Goal: Information Seeking & Learning: Learn about a topic

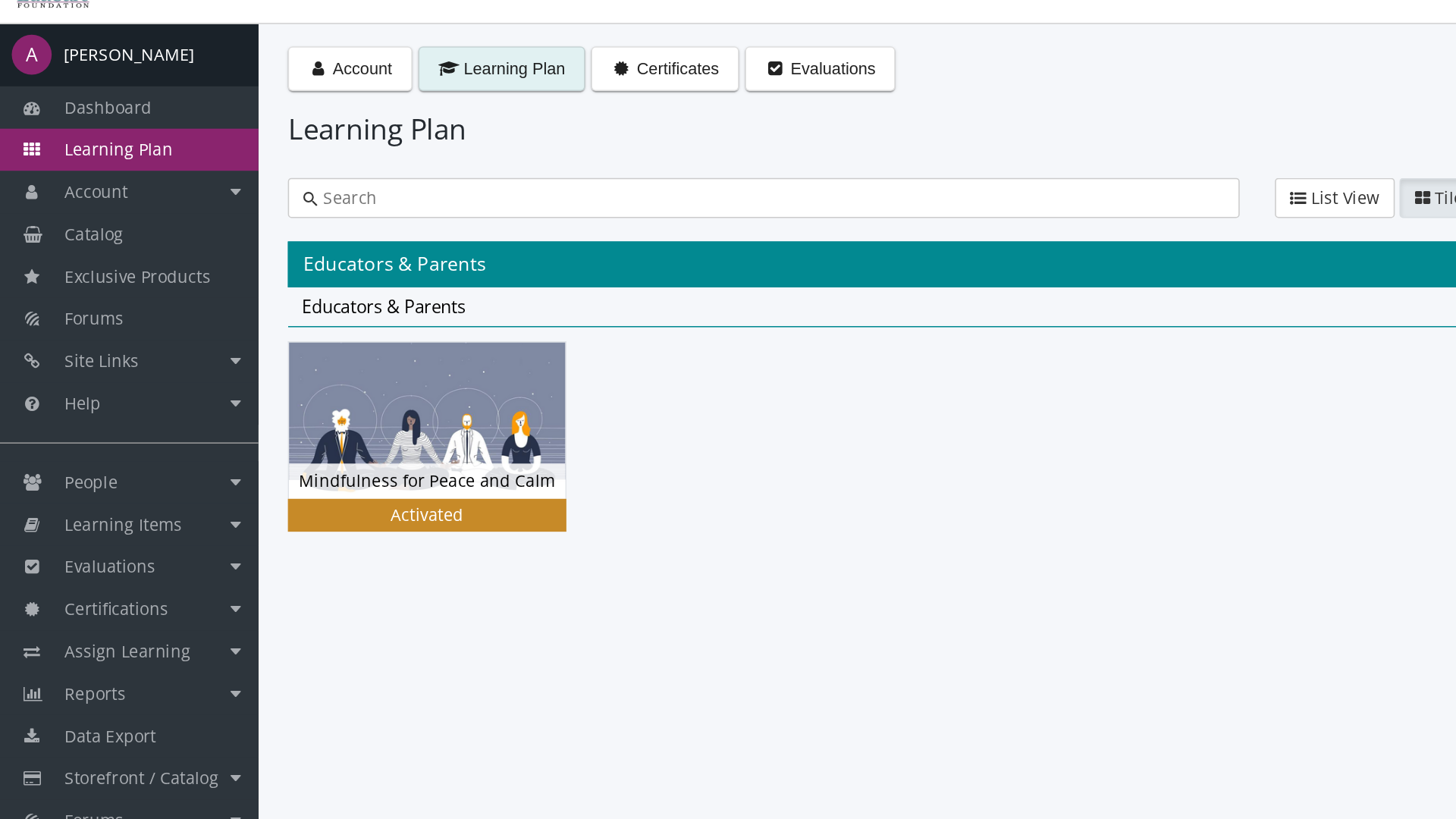
click at [321, 321] on img at bounding box center [276, 305] width 179 height 100
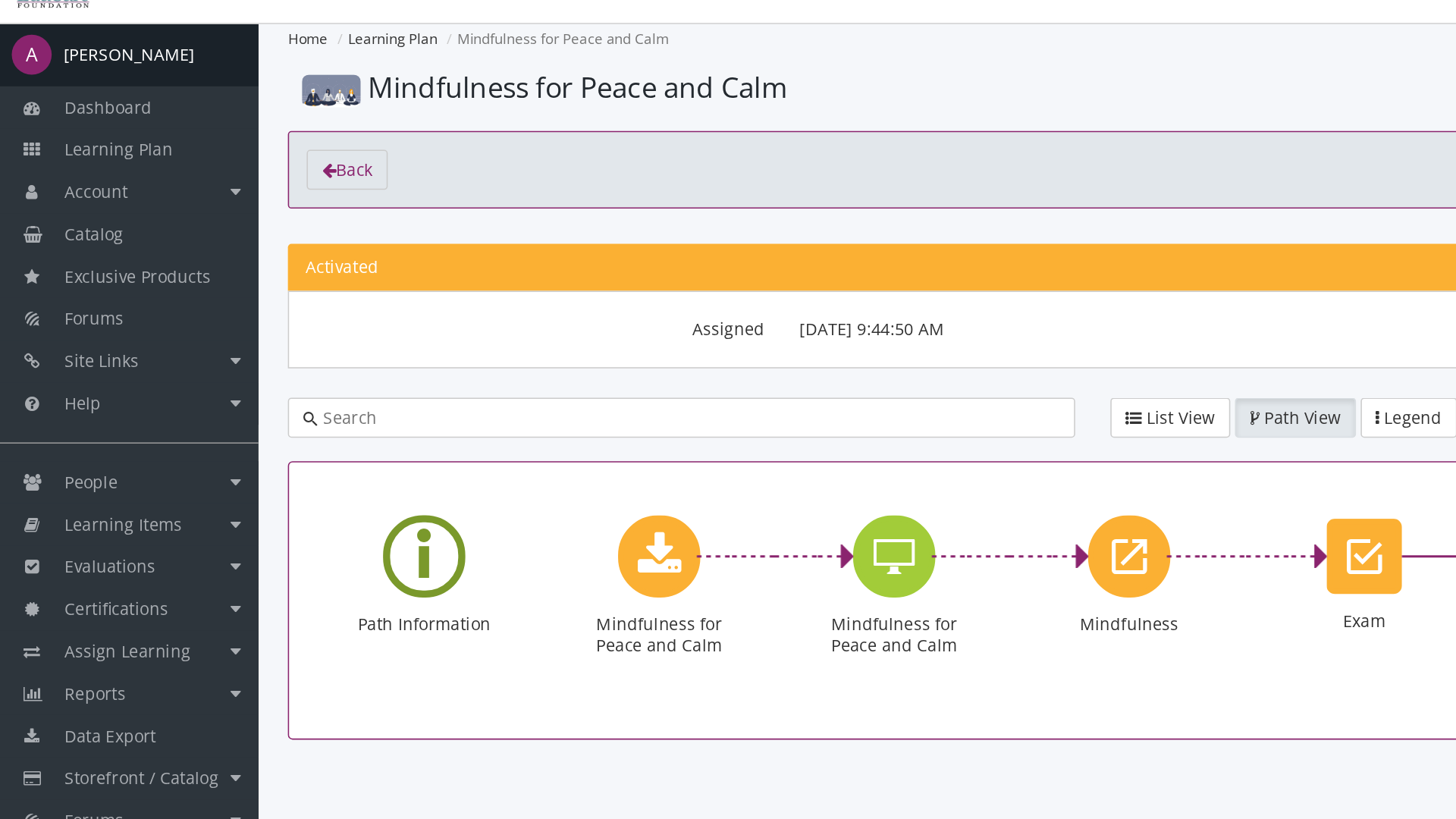
click at [274, 382] on icon "Learning Path" at bounding box center [274, 392] width 9 height 69
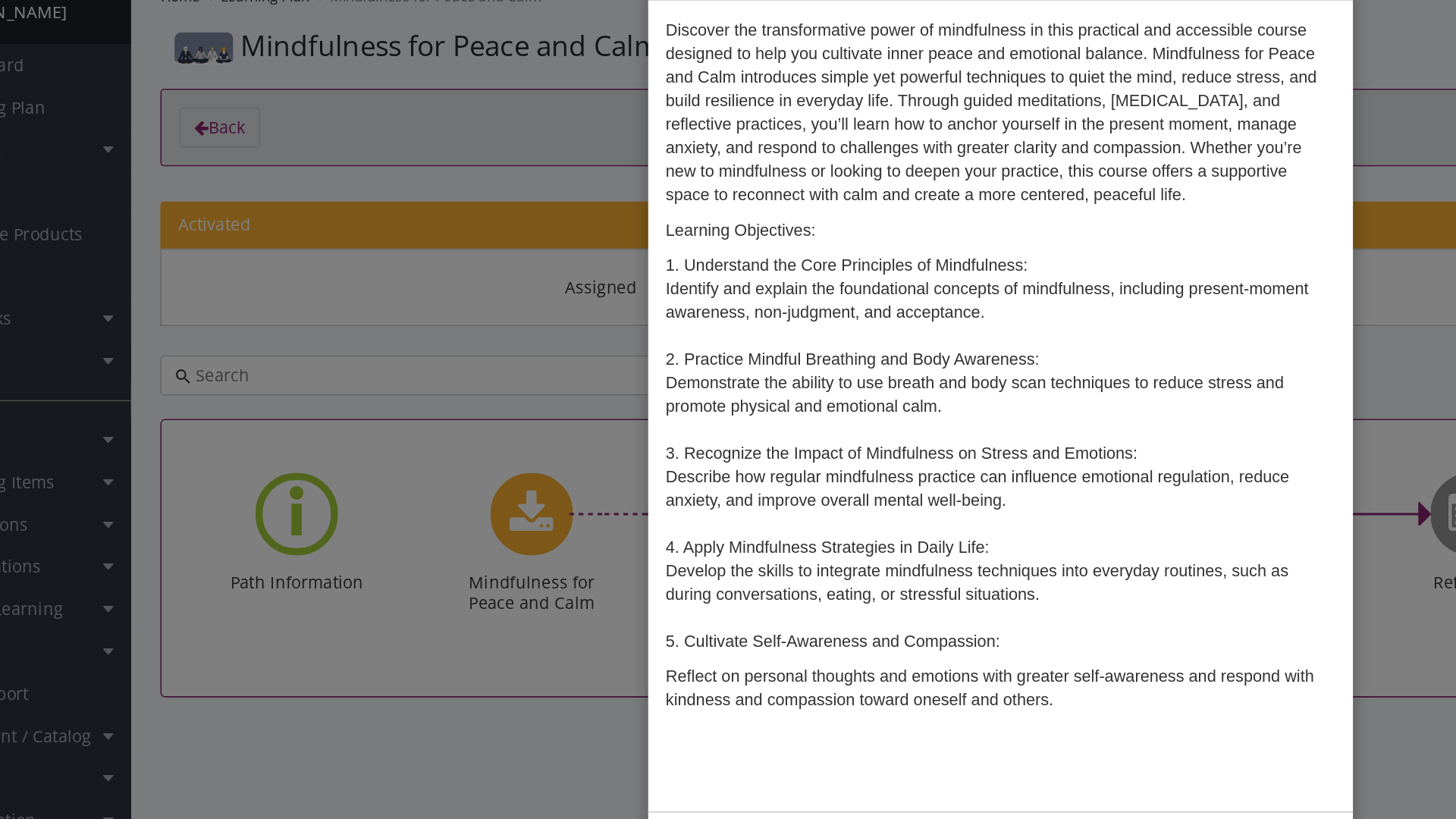
click at [484, 340] on div "× Mindfulness for Peace and Calm Learning Path Information Discover the transfo…" at bounding box center [728, 409] width 1456 height 819
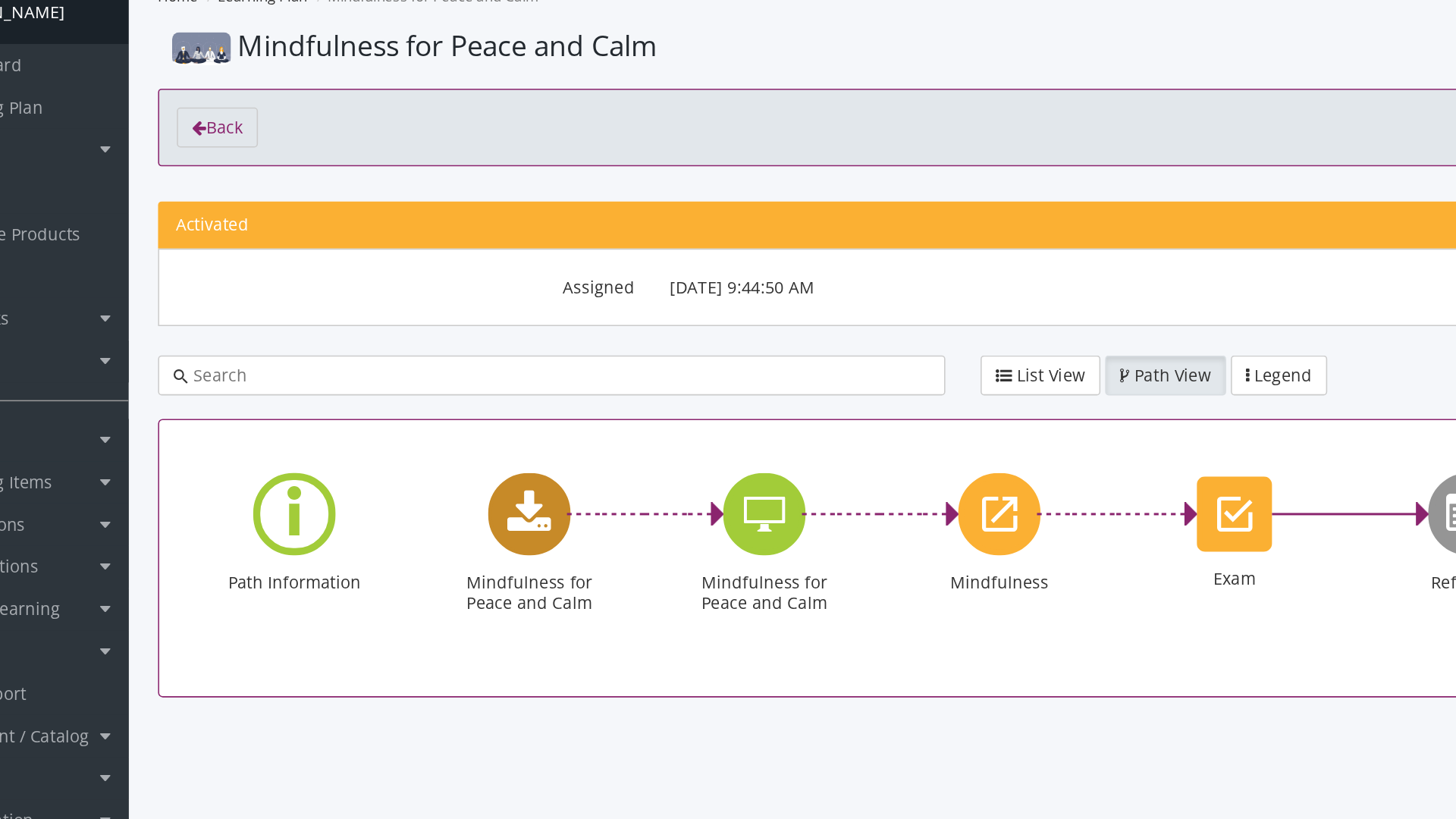
click at [424, 385] on icon "Mindfulness for Peace and Calm" at bounding box center [425, 393] width 28 height 31
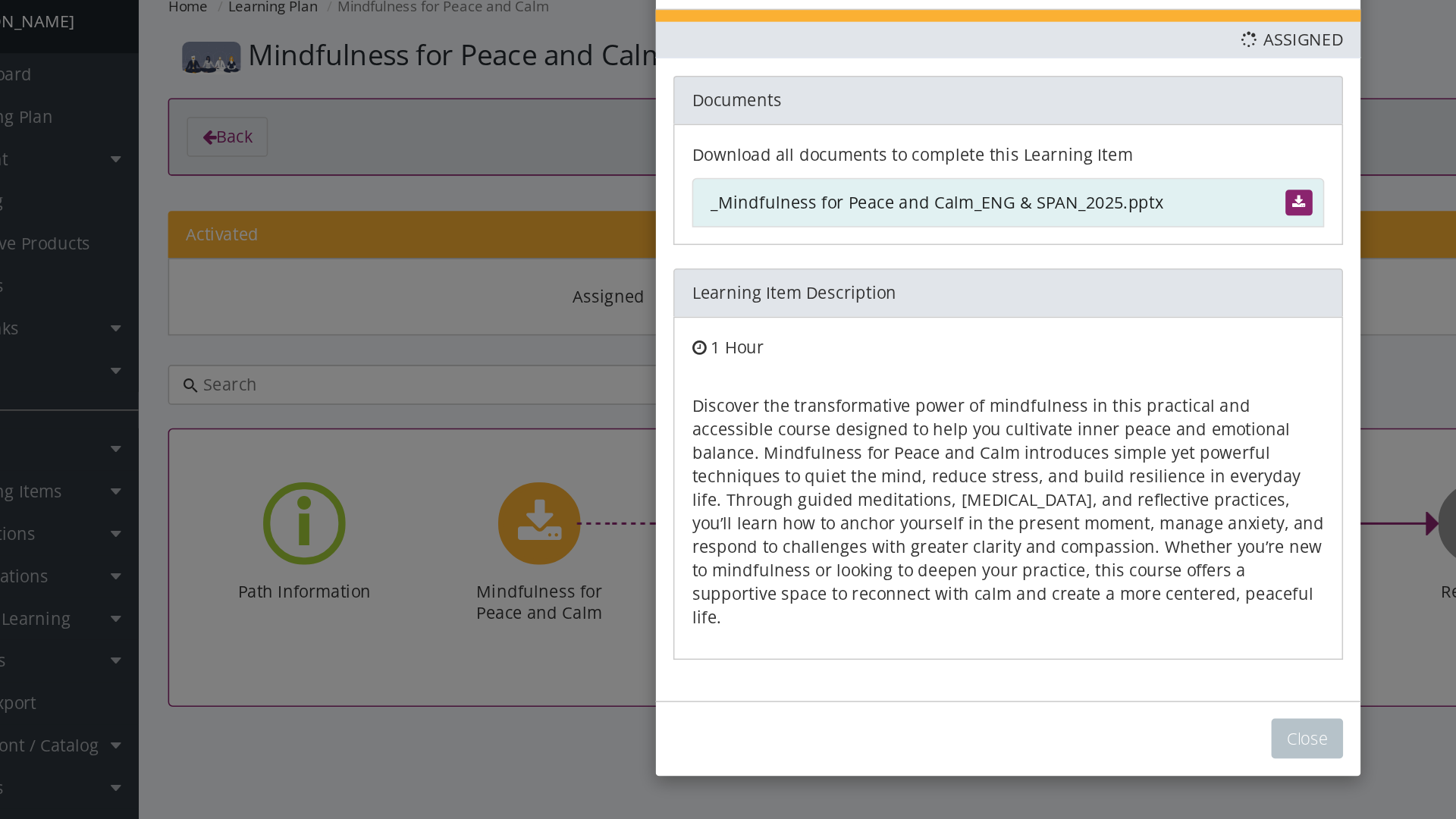
click at [655, 190] on link "_Mindfulness for Peace and Calm_ENG & SPAN_2025.pptx" at bounding box center [728, 185] width 408 height 31
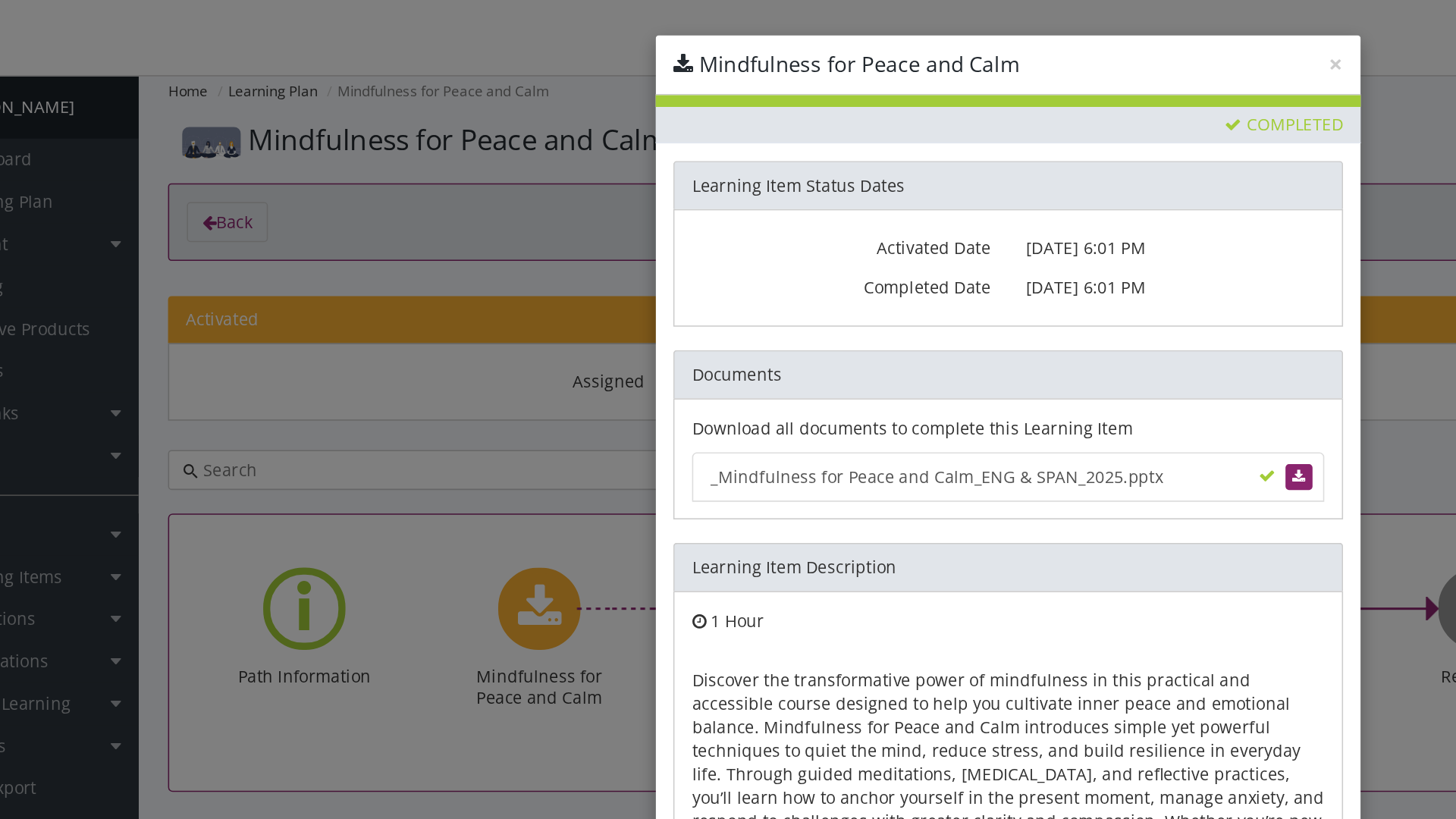
click at [477, 176] on div "× Mindfulness for Peace and Calm Priority This Learning Item has been designate…" at bounding box center [728, 409] width 1456 height 819
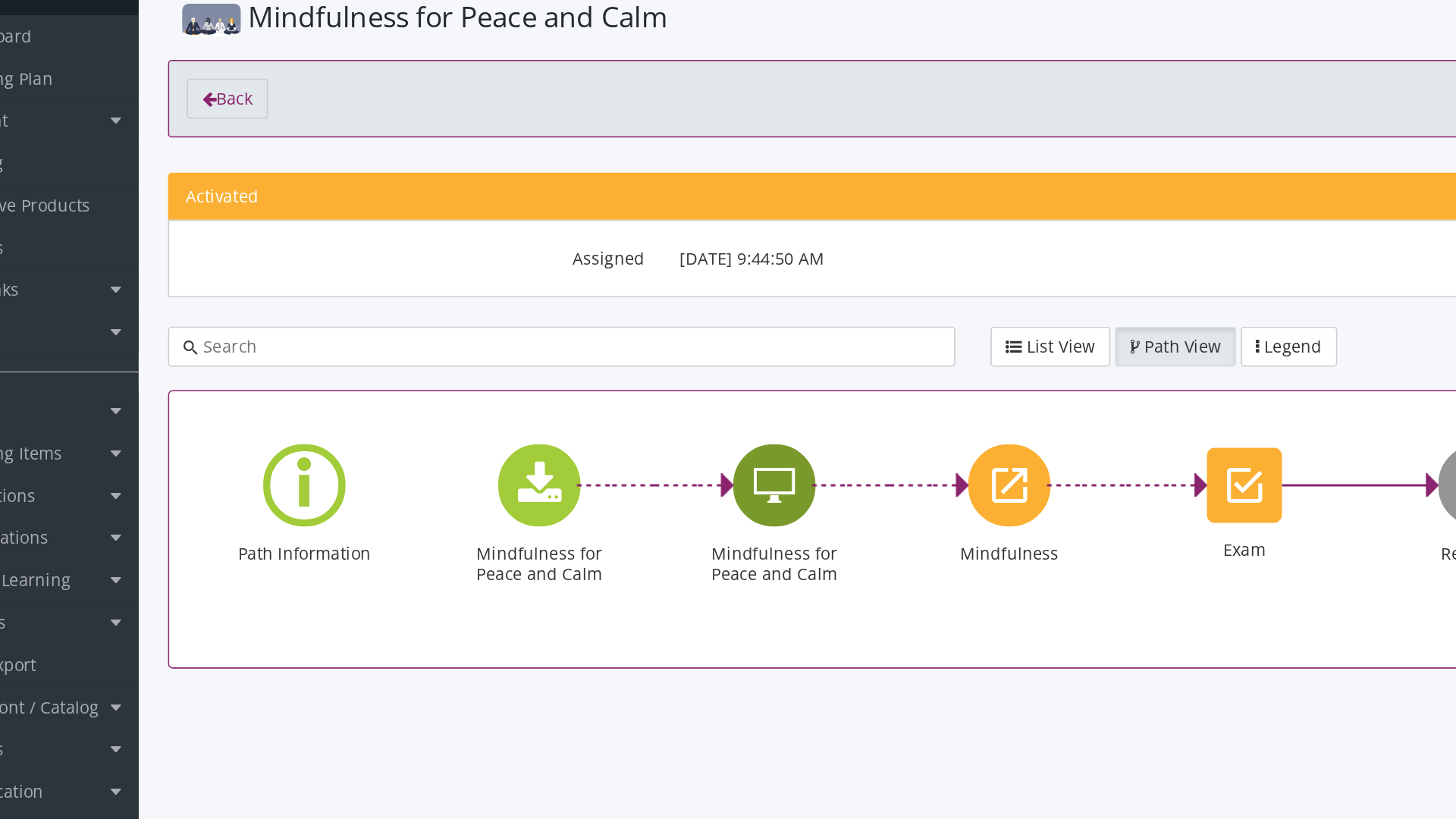
click at [581, 378] on icon "Mindfulness for Peace and Calm" at bounding box center [577, 393] width 26 height 31
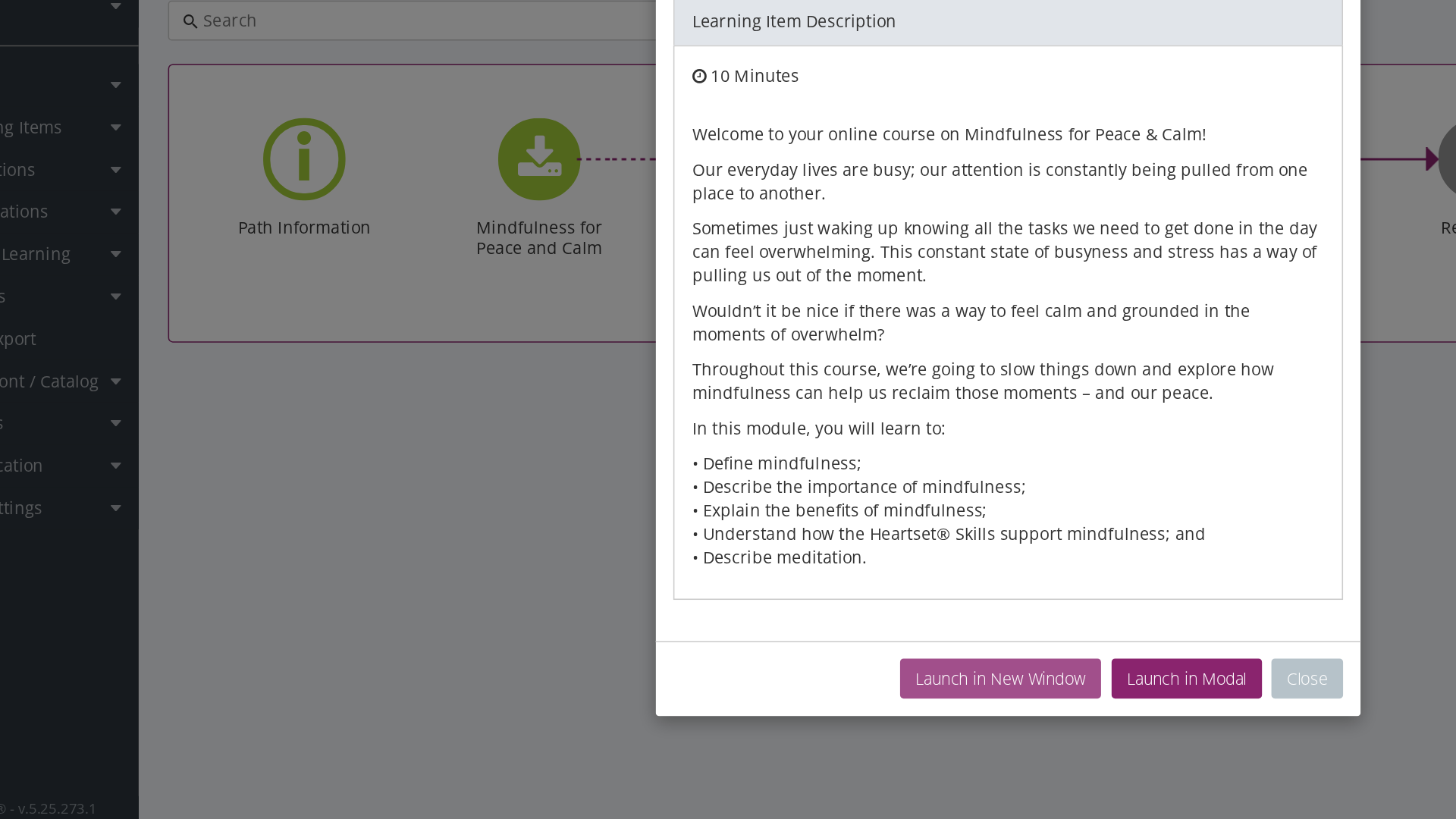
click at [732, 708] on button "Launch in New Window" at bounding box center [723, 728] width 129 height 26
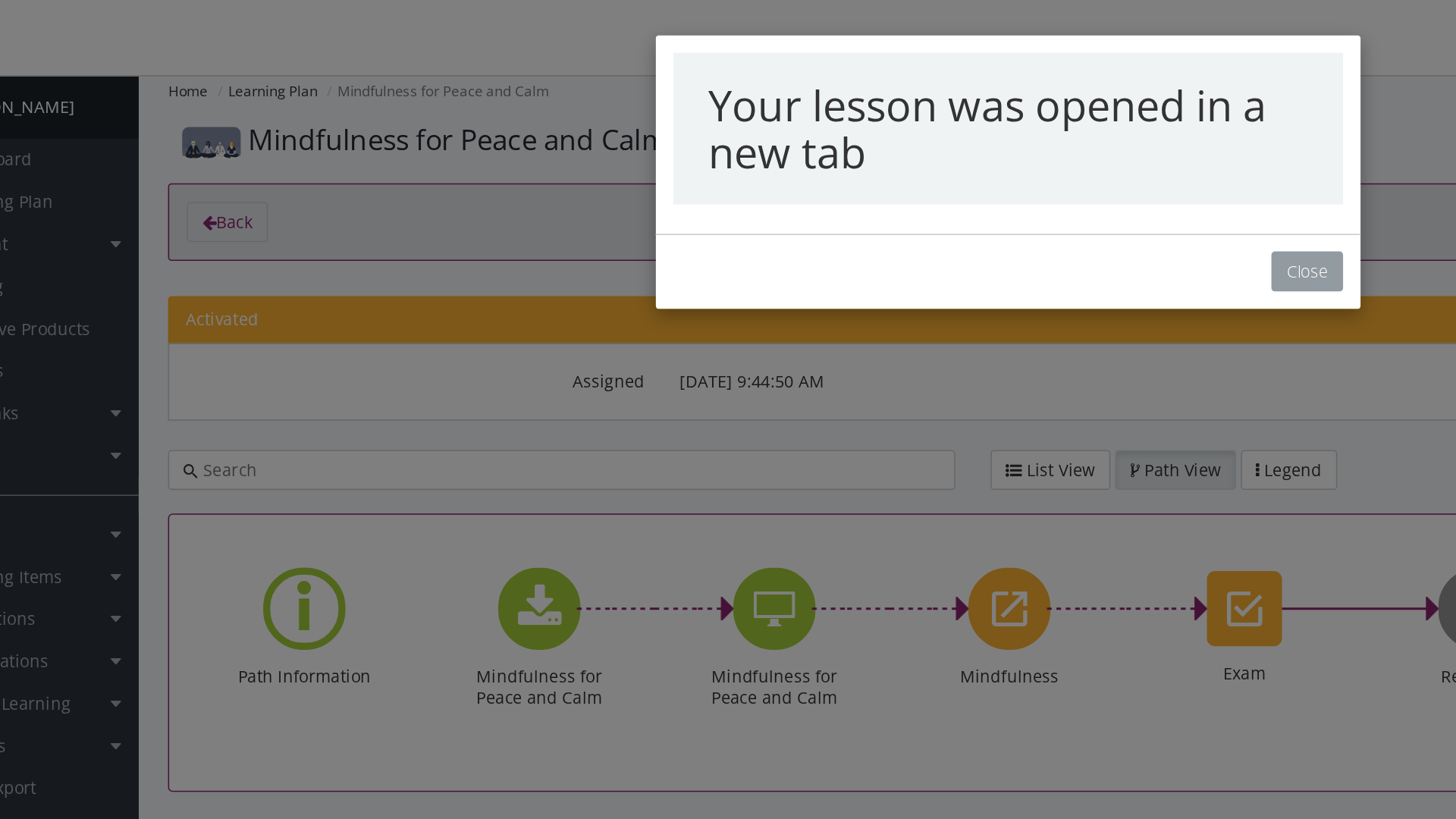
click at [924, 176] on button "Close" at bounding box center [921, 175] width 46 height 26
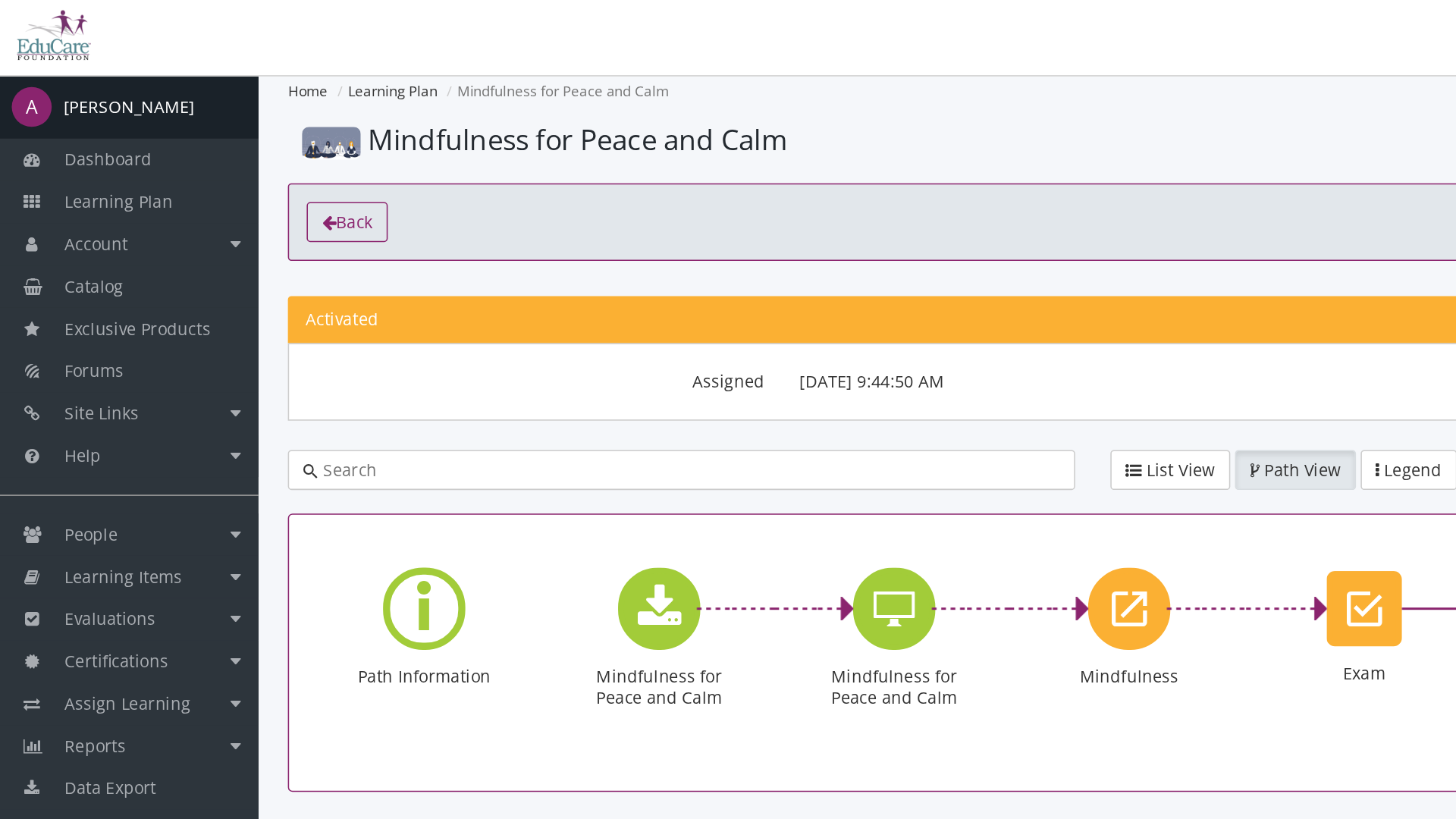
click at [237, 146] on span "Back" at bounding box center [229, 143] width 24 height 14
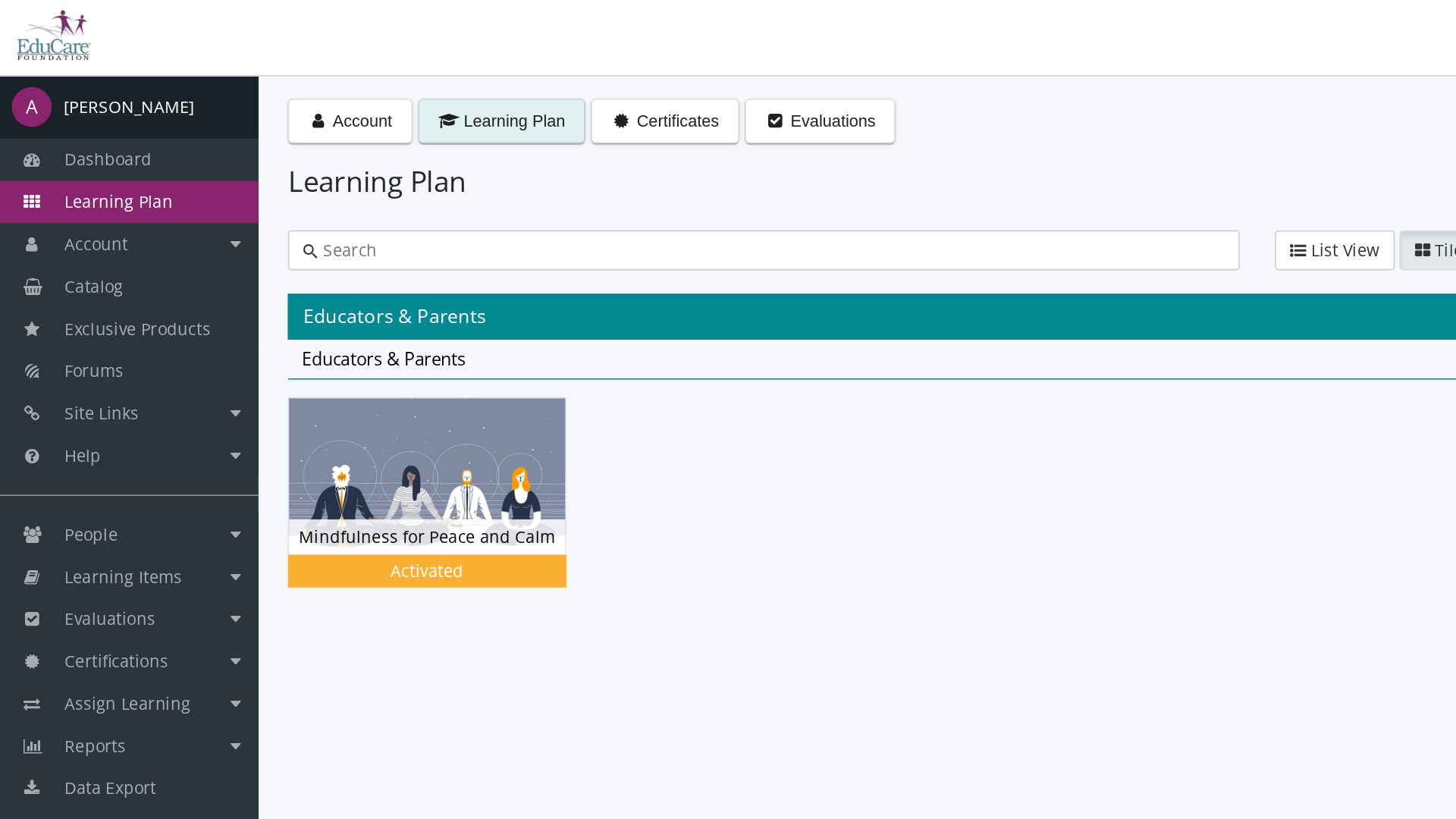
click at [87, 75] on div "[PERSON_NAME]" at bounding box center [83, 69] width 85 height 15
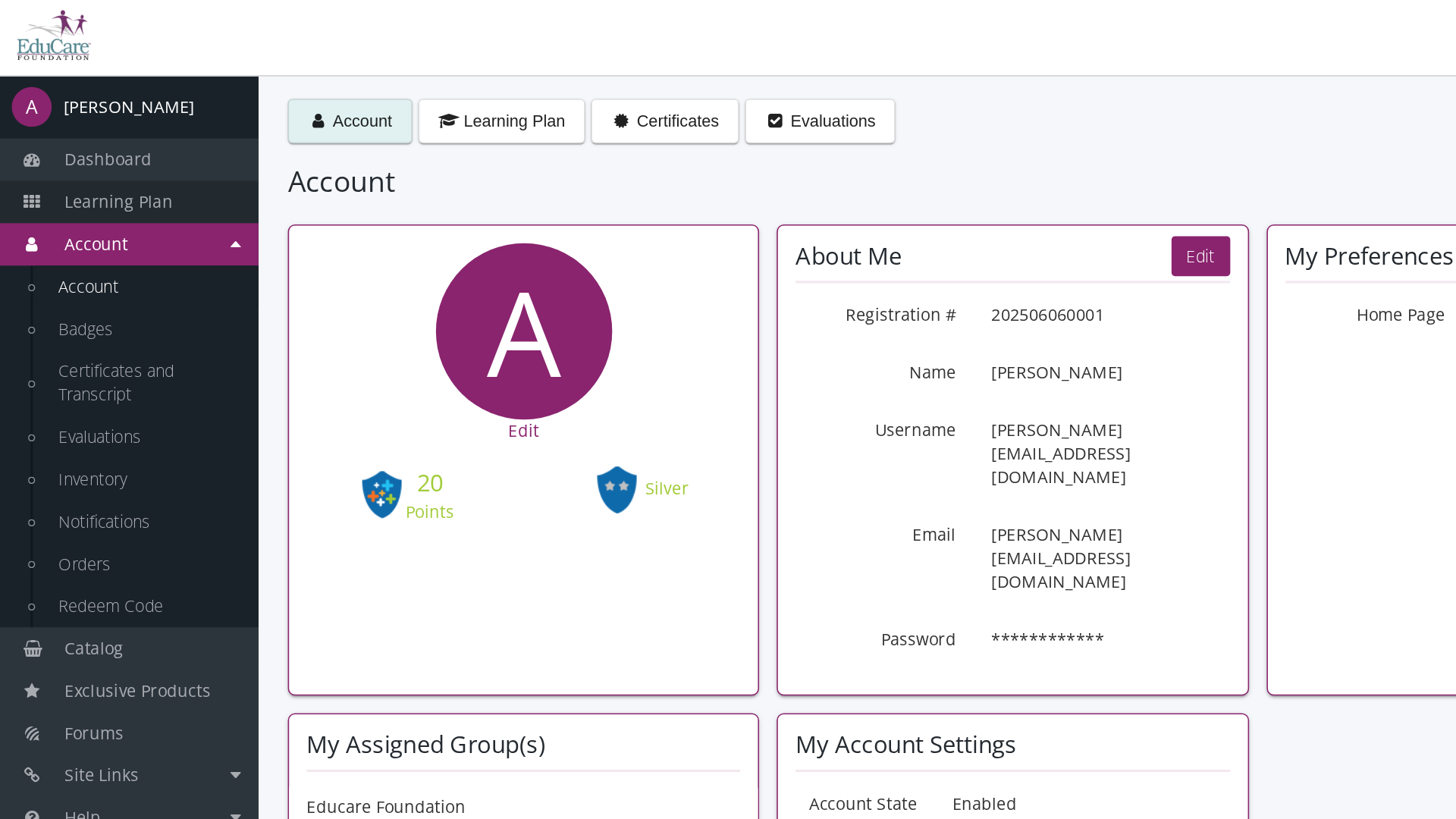
click at [96, 130] on span "Learning Plan" at bounding box center [77, 129] width 70 height 14
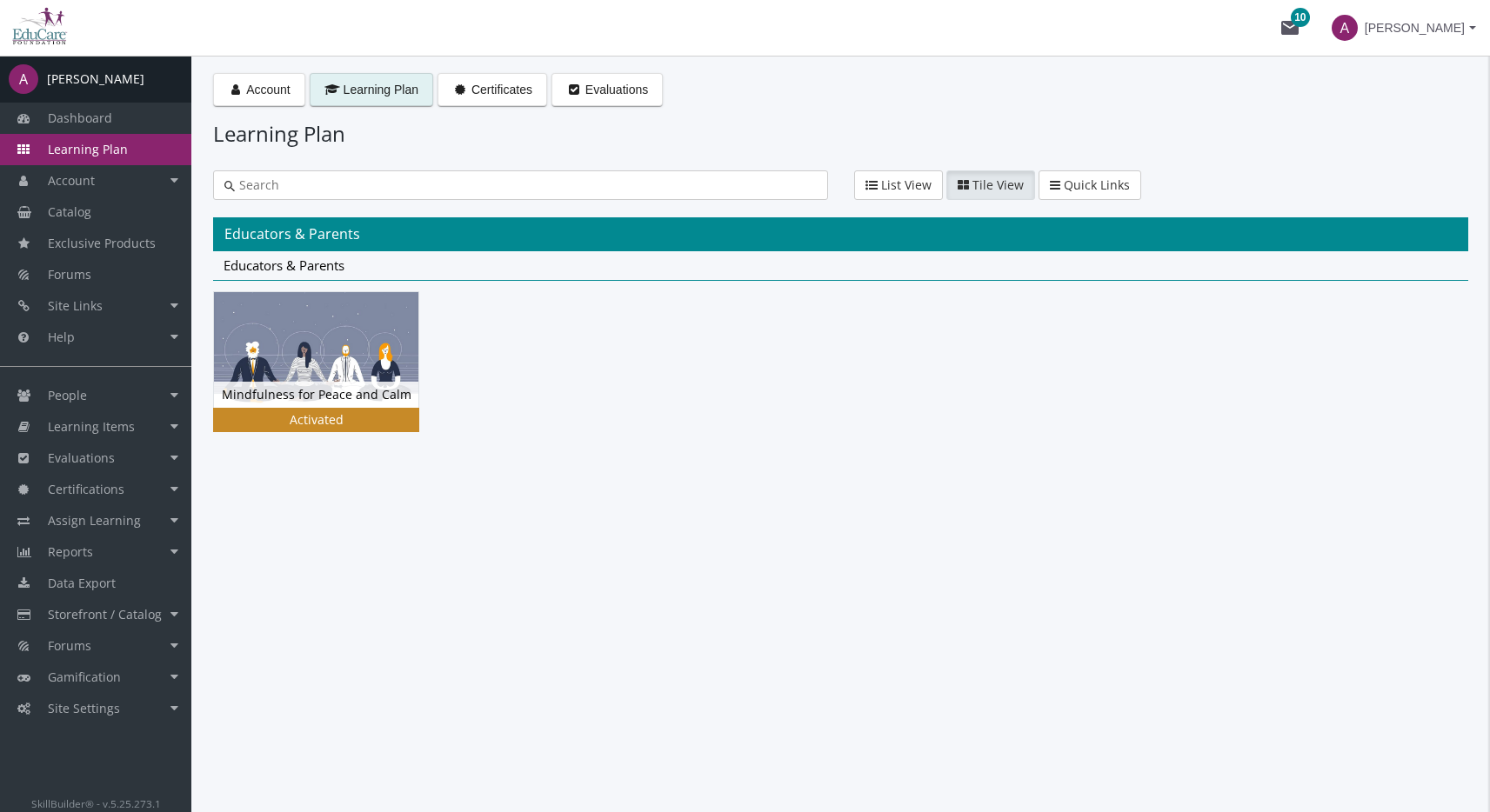
click at [371, 354] on img at bounding box center [316, 350] width 205 height 115
